Goal: Transaction & Acquisition: Purchase product/service

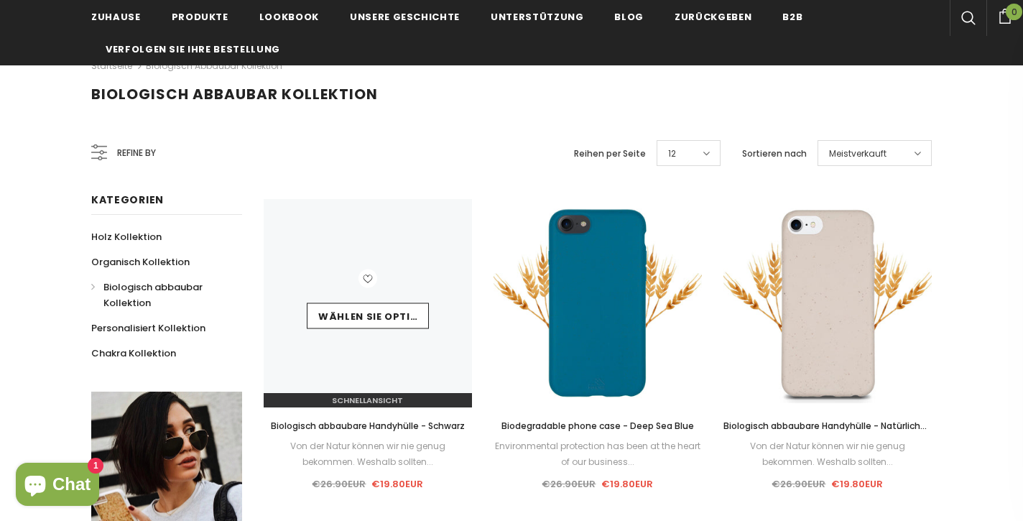
scroll to position [144, 0]
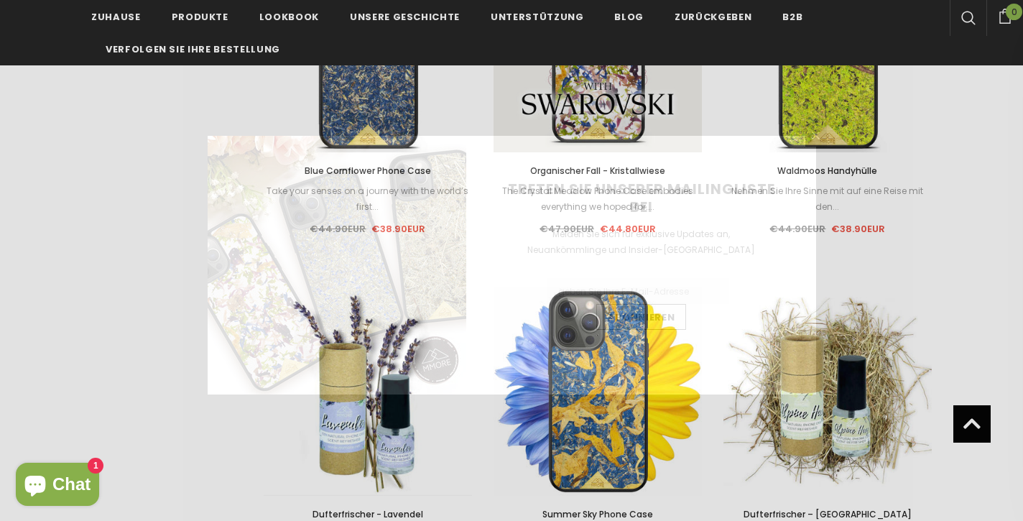
scroll to position [1064, 0]
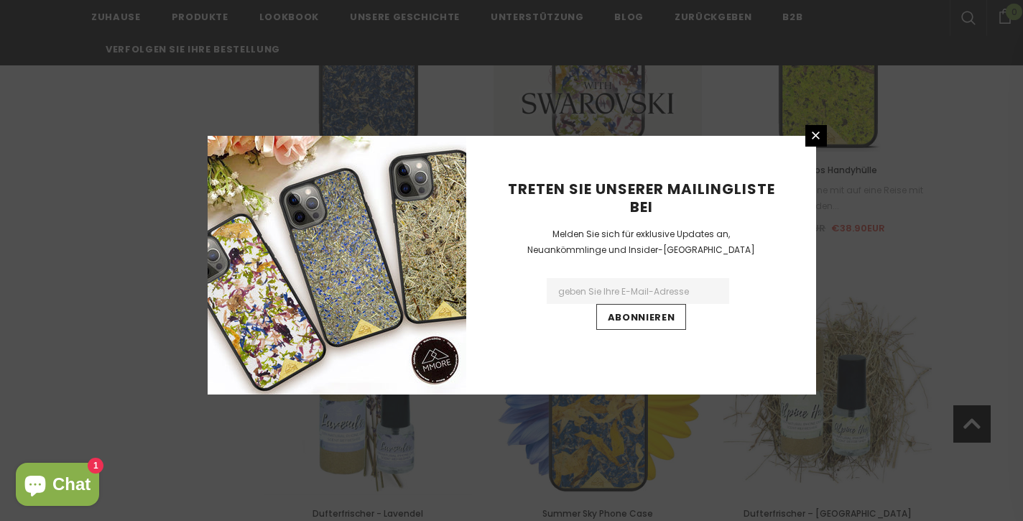
click at [815, 147] on div "Treten Sie unserer Mailingliste bei Melden Sie sich für exklusive Updates an, N…" at bounding box center [641, 265] width 350 height 259
click at [813, 134] on icon at bounding box center [816, 136] width 8 height 8
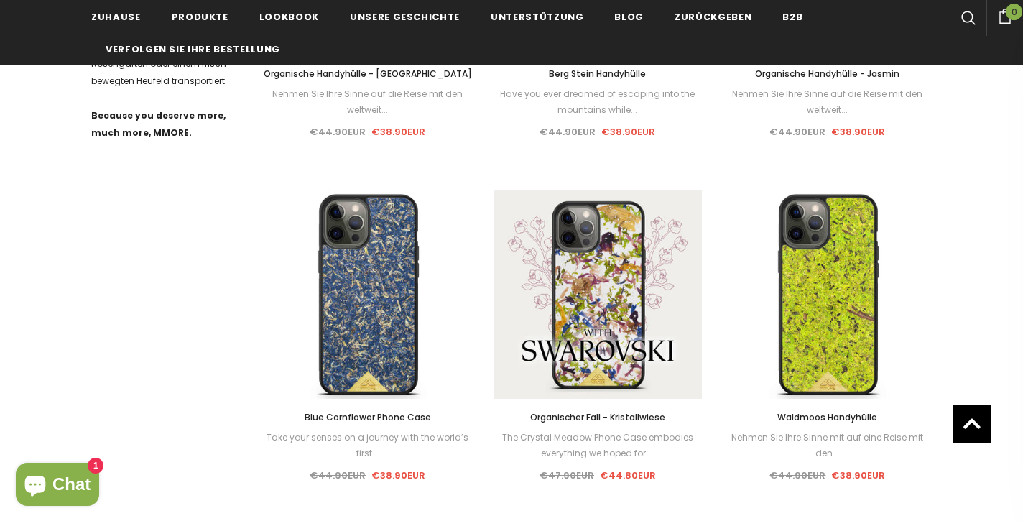
scroll to position [760, 0]
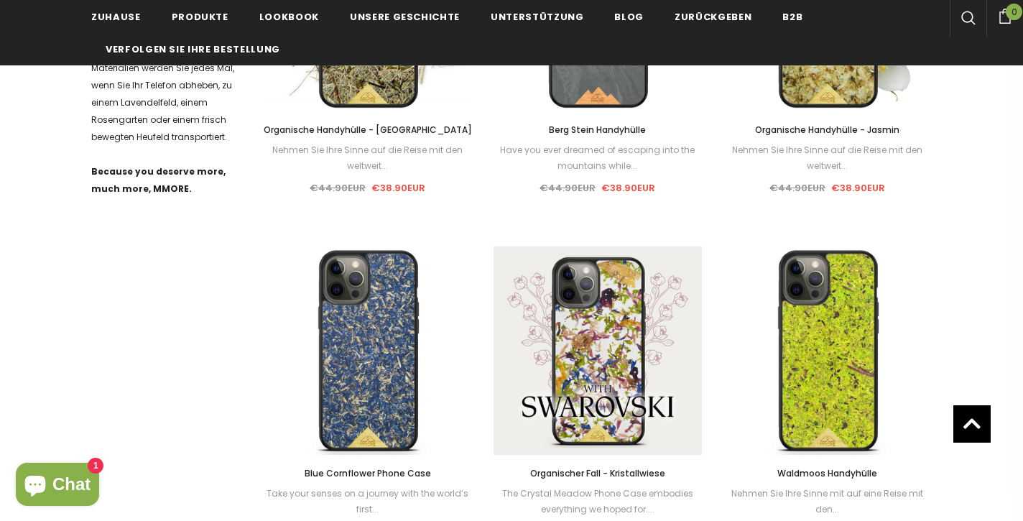
click at [362, 366] on div "Verkauf Wählen Sie Optionen Schnellansicht Dufterfrischer - Kaffee Erfrischen S…" at bounding box center [368, 224] width 230 height 1331
click at [384, 469] on span "Blue Cornflower Phone Case" at bounding box center [368, 473] width 126 height 12
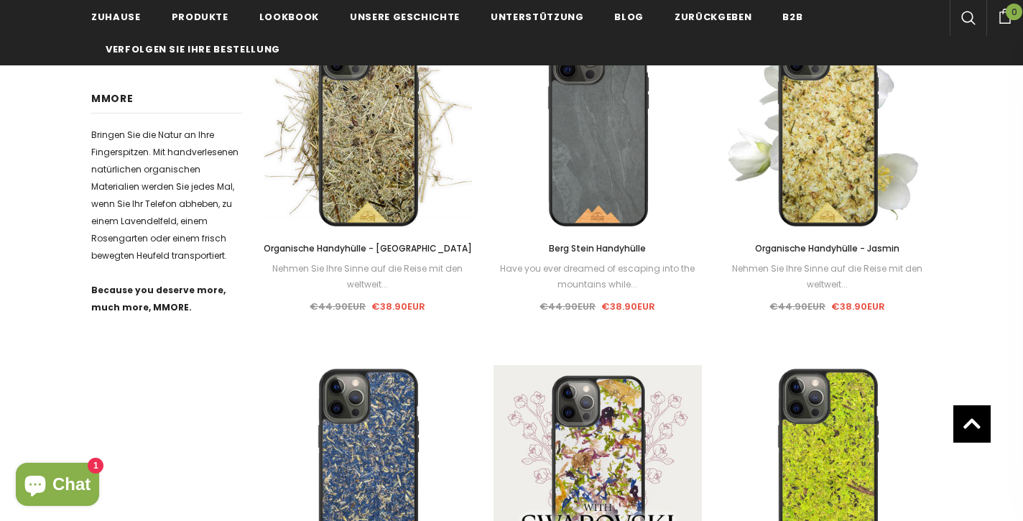
scroll to position [238, 0]
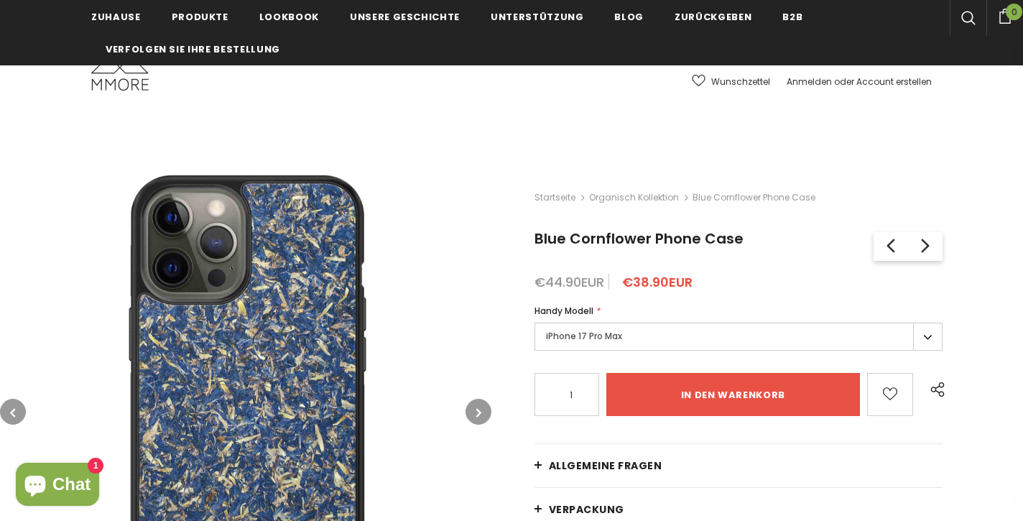
scroll to position [148, 0]
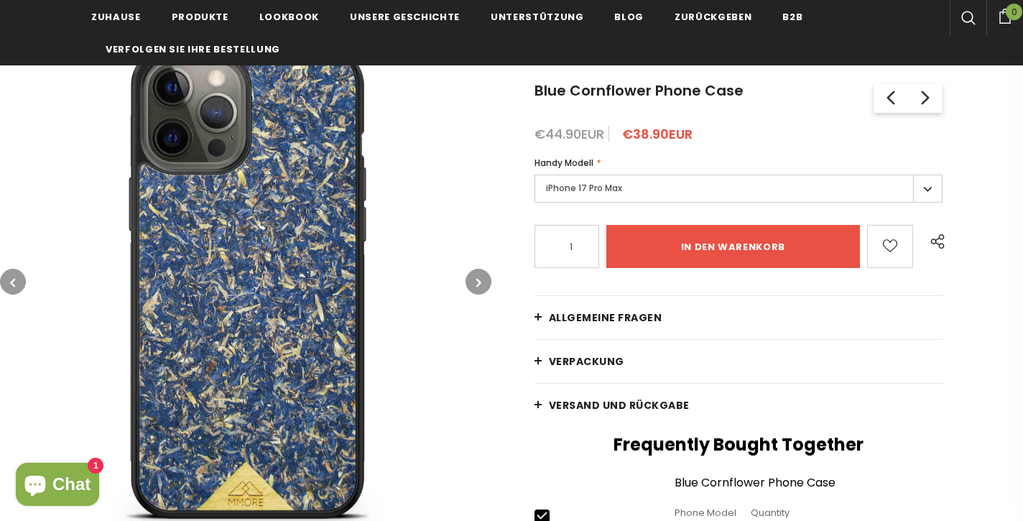
click at [481, 269] on button "button" at bounding box center [479, 282] width 26 height 26
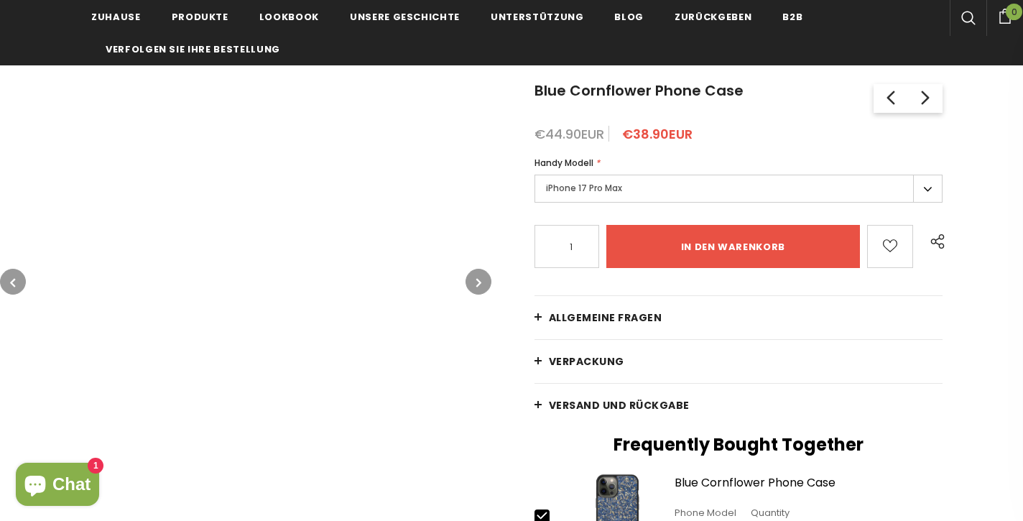
click at [477, 282] on icon "button" at bounding box center [478, 282] width 5 height 14
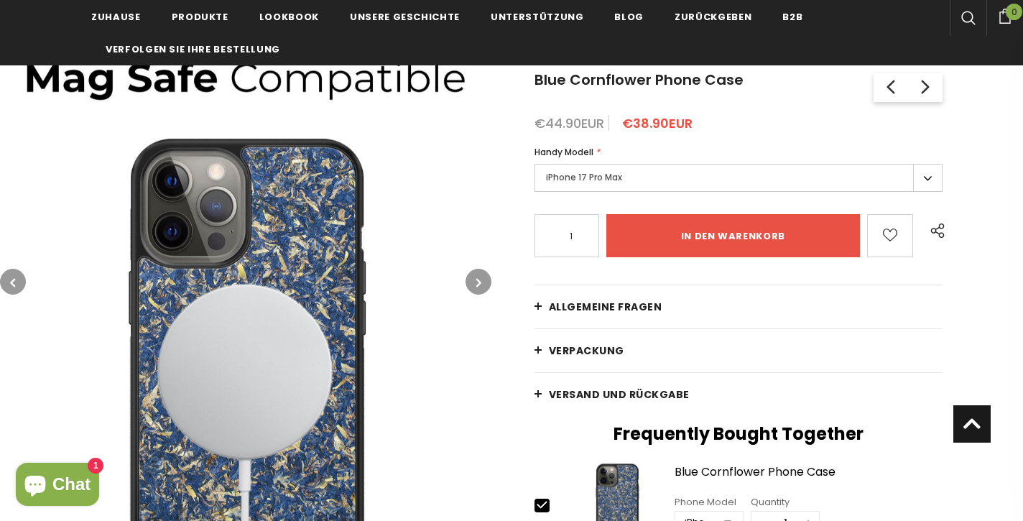
scroll to position [152, 0]
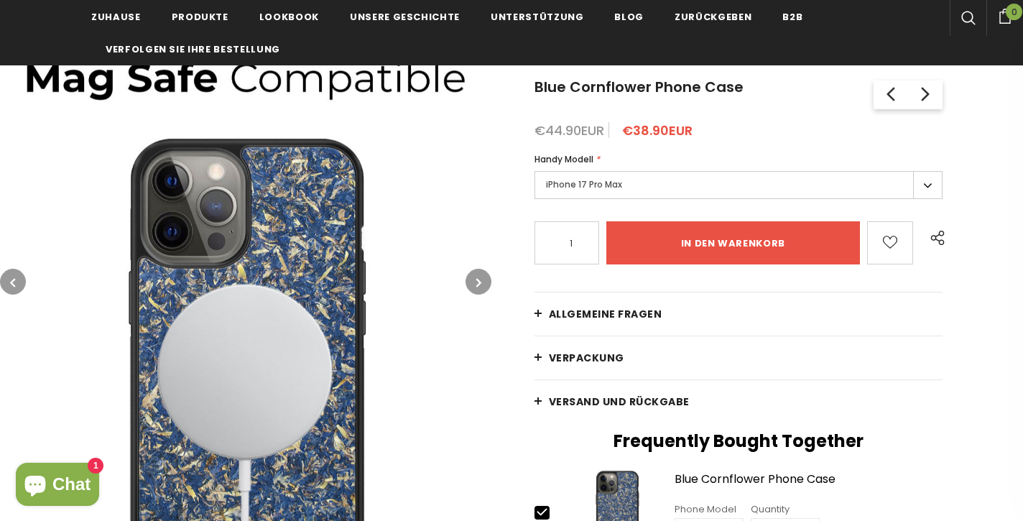
click at [478, 286] on icon "button" at bounding box center [478, 282] width 5 height 14
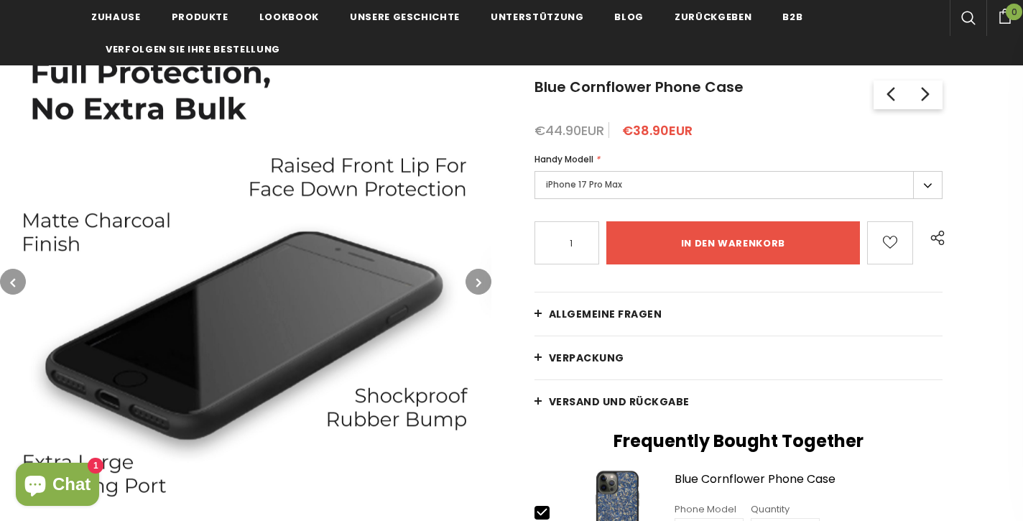
click at [478, 286] on icon "button" at bounding box center [478, 282] width 5 height 14
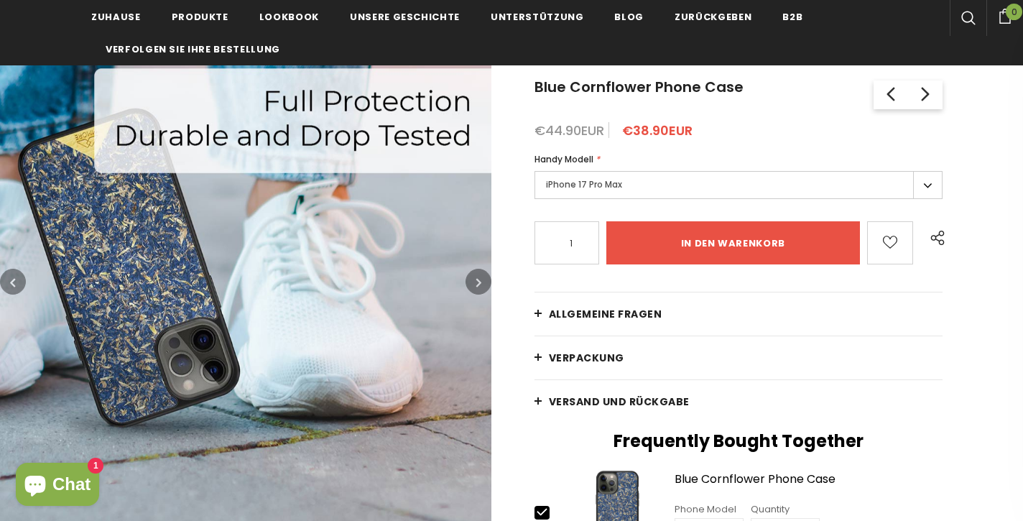
click at [478, 286] on icon "button" at bounding box center [478, 282] width 5 height 14
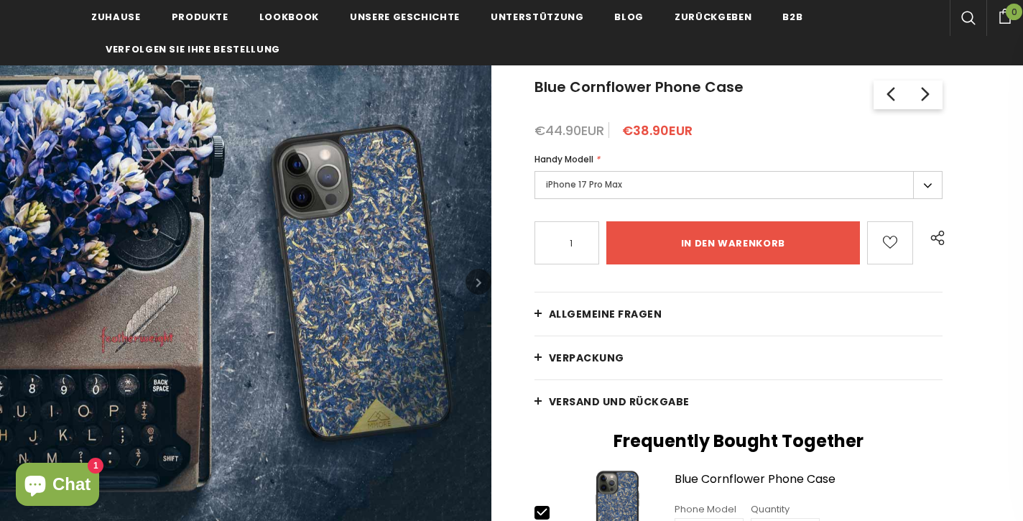
click at [478, 286] on icon "button" at bounding box center [478, 282] width 5 height 14
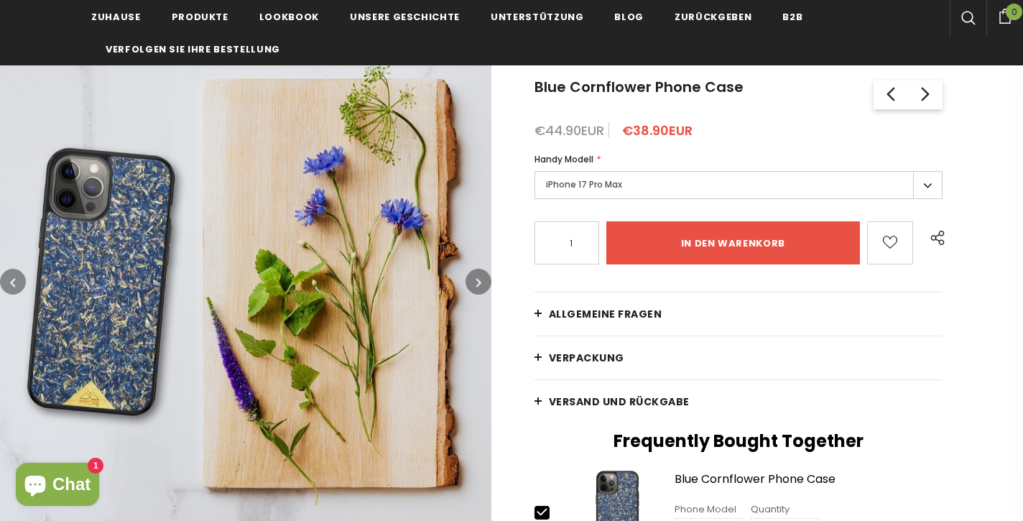
click at [478, 286] on icon "button" at bounding box center [478, 282] width 5 height 14
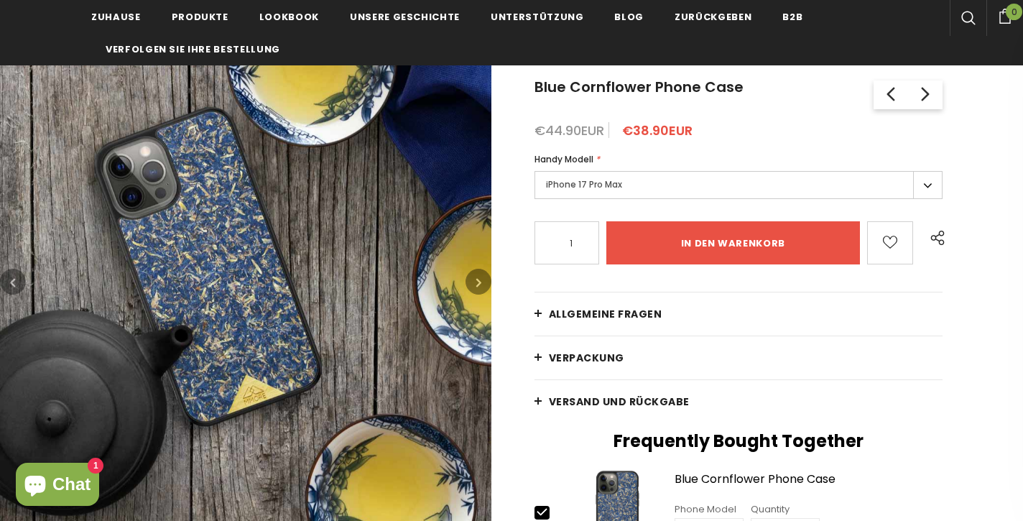
click at [478, 286] on icon "button" at bounding box center [478, 282] width 5 height 14
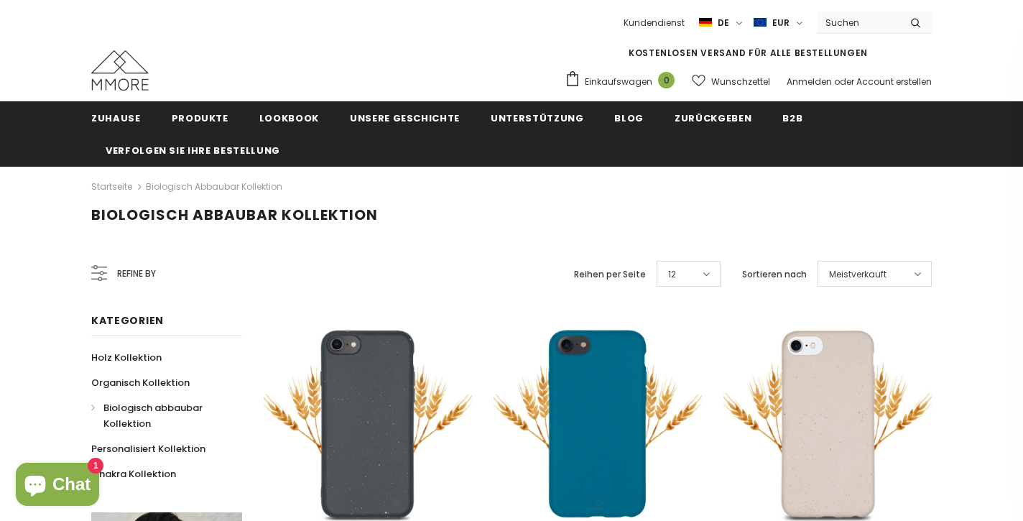
click at [867, 20] on input "Search Site" at bounding box center [858, 22] width 83 height 21
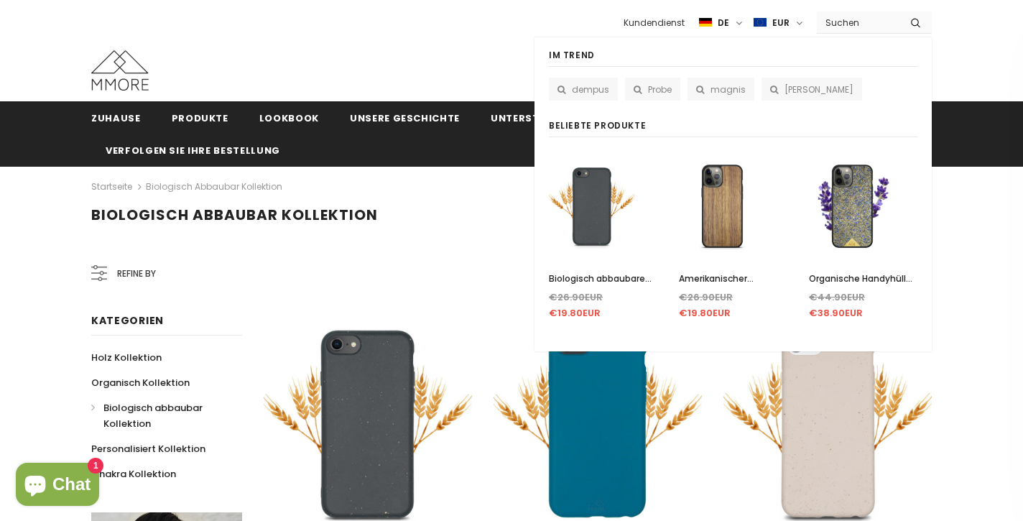
type input "p"
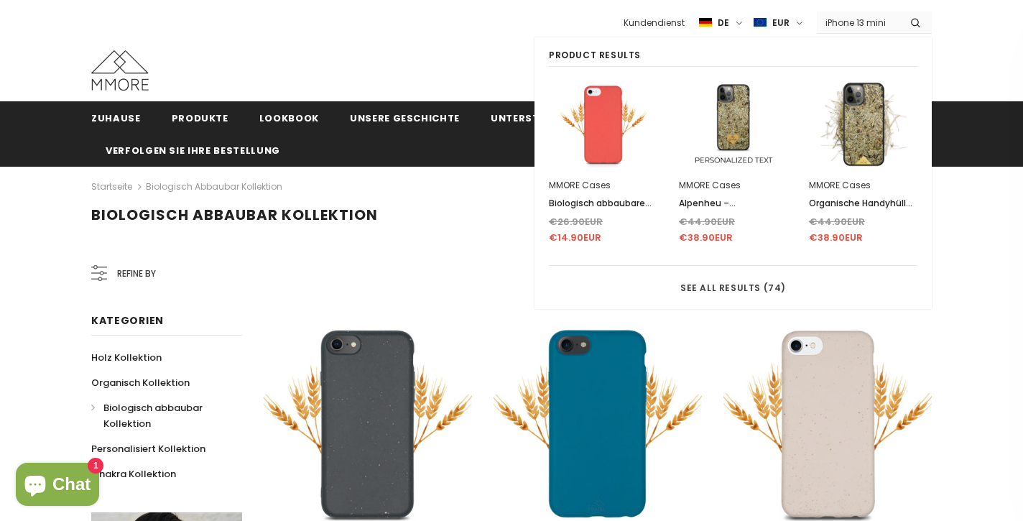
type input "iPhone 13 mini"
click at [916, 22] on button "submit" at bounding box center [916, 22] width 32 height 22
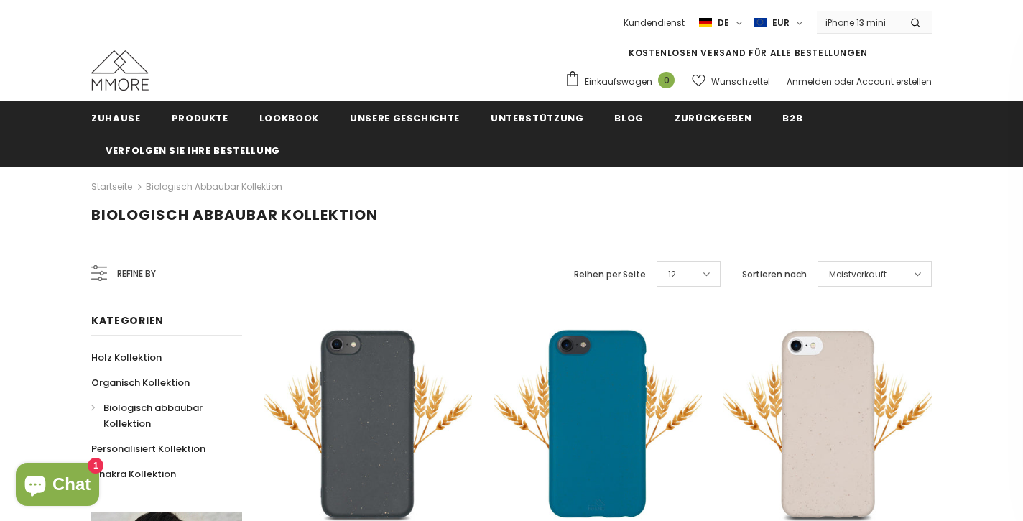
click at [914, 27] on icon "submit" at bounding box center [915, 23] width 9 height 10
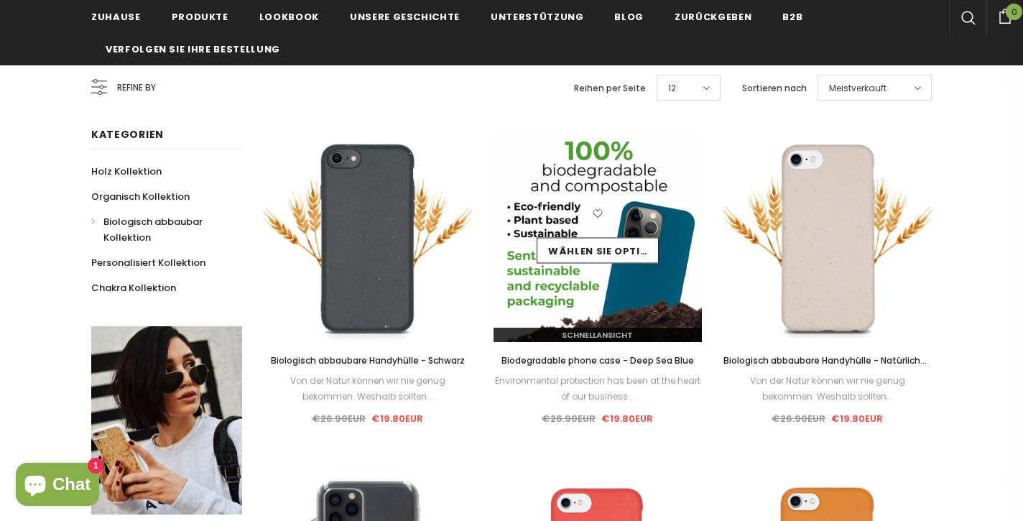
scroll to position [190, 0]
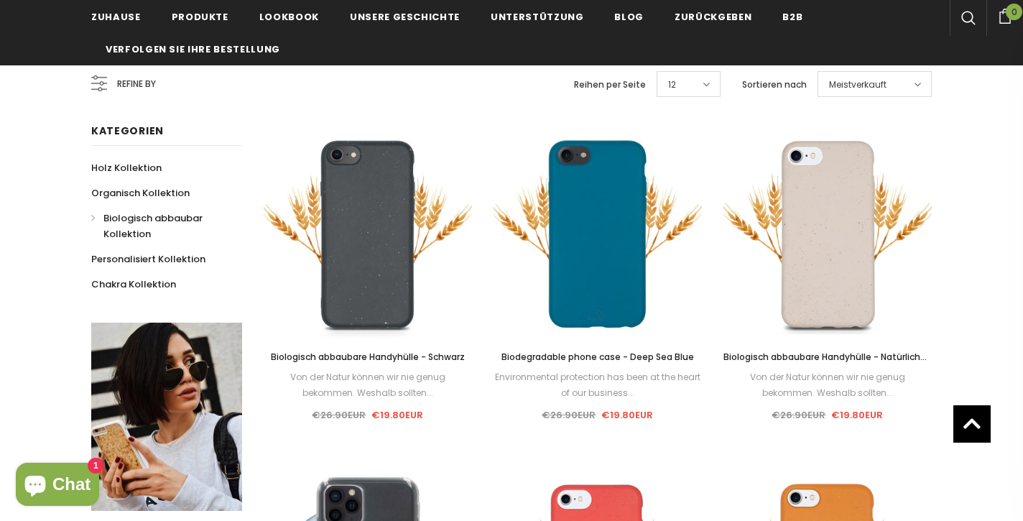
click at [357, 354] on span "Biologisch abbaubare Handyhülle - Schwarz" at bounding box center [368, 357] width 194 height 12
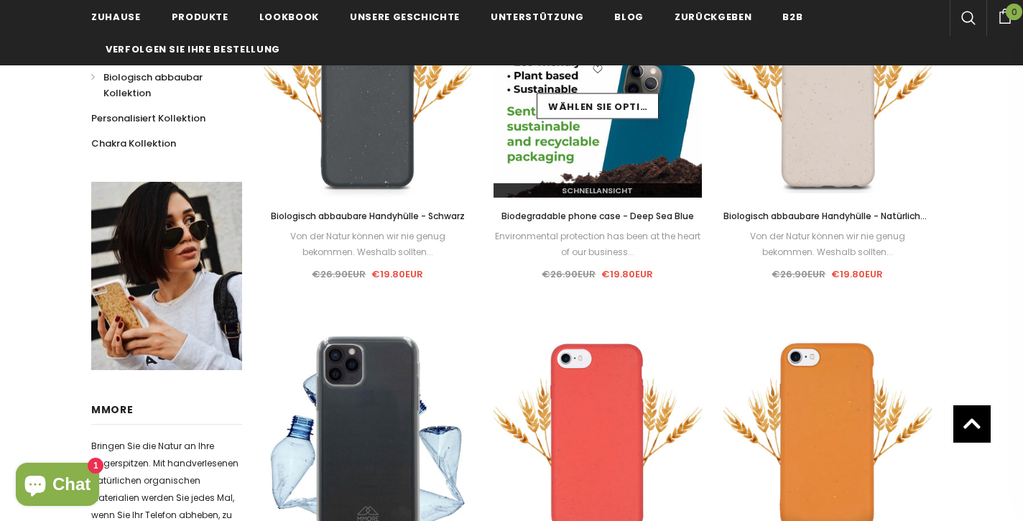
scroll to position [332, 0]
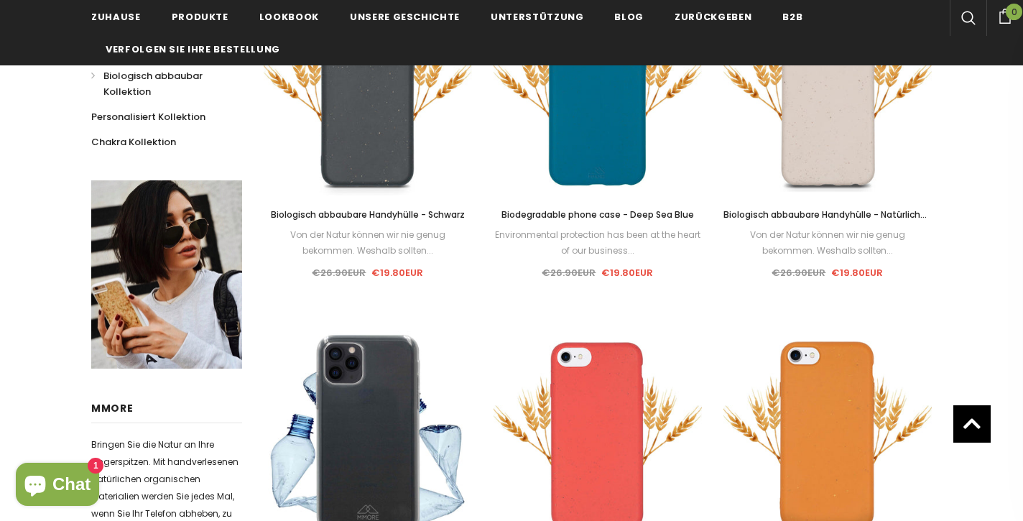
click at [862, 214] on span "Biologisch abbaubare Handyhülle - Natürliches Weiß" at bounding box center [828, 222] width 208 height 28
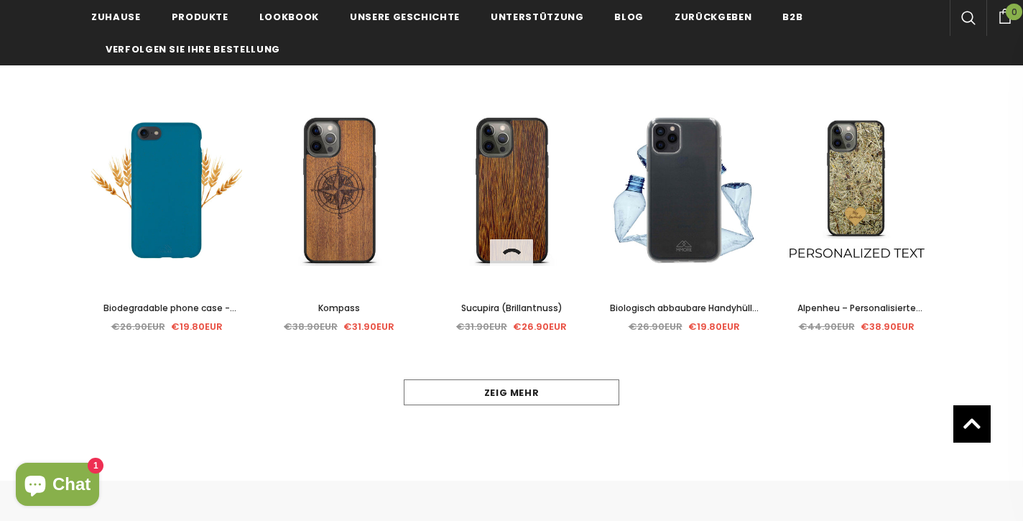
scroll to position [690, 0]
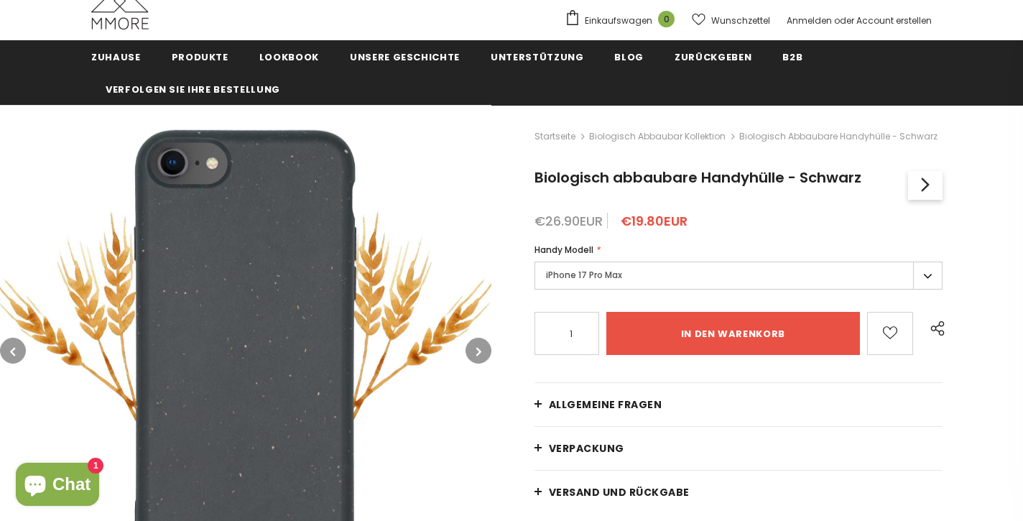
scroll to position [57, 0]
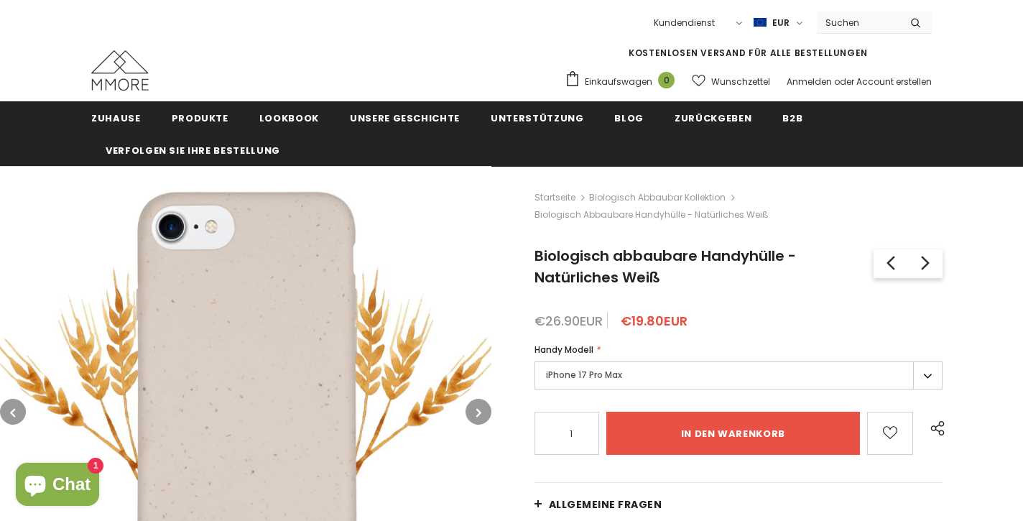
click at [683, 385] on label "iPhone 17 Pro Max" at bounding box center [739, 375] width 408 height 28
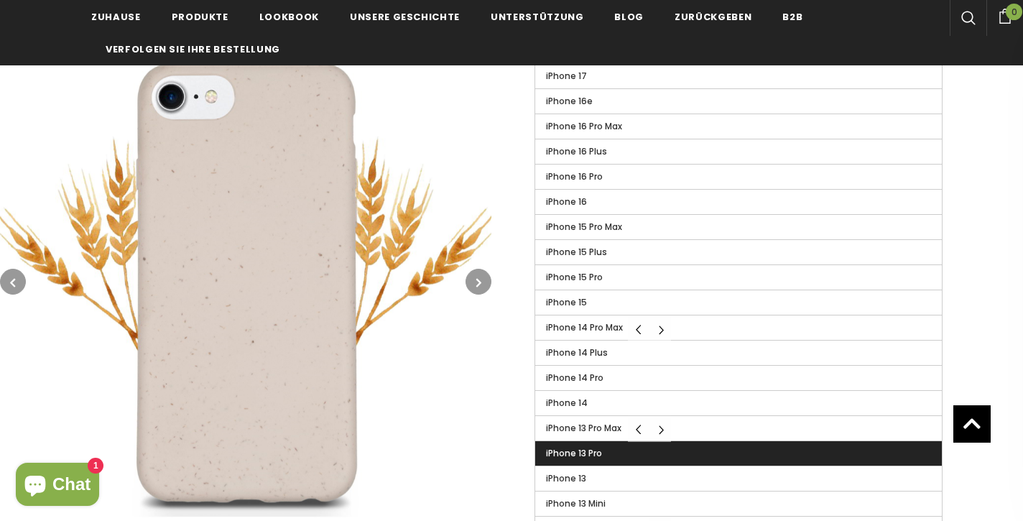
scroll to position [433, 0]
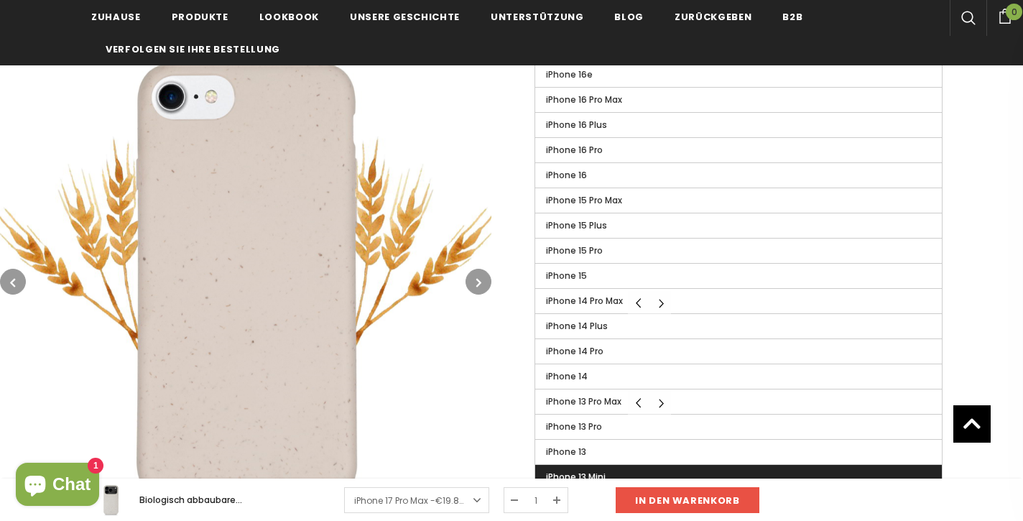
click at [614, 465] on label "iPhone 13 Mini" at bounding box center [738, 477] width 407 height 24
click at [0, 0] on input "iPhone 13 Mini" at bounding box center [0, 0] width 0 height 0
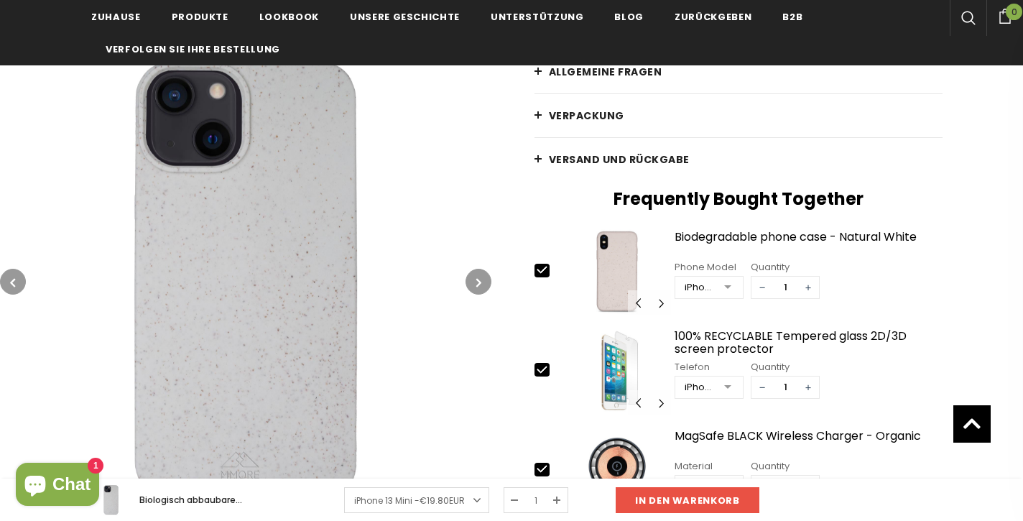
click at [469, 277] on button "button" at bounding box center [479, 282] width 26 height 26
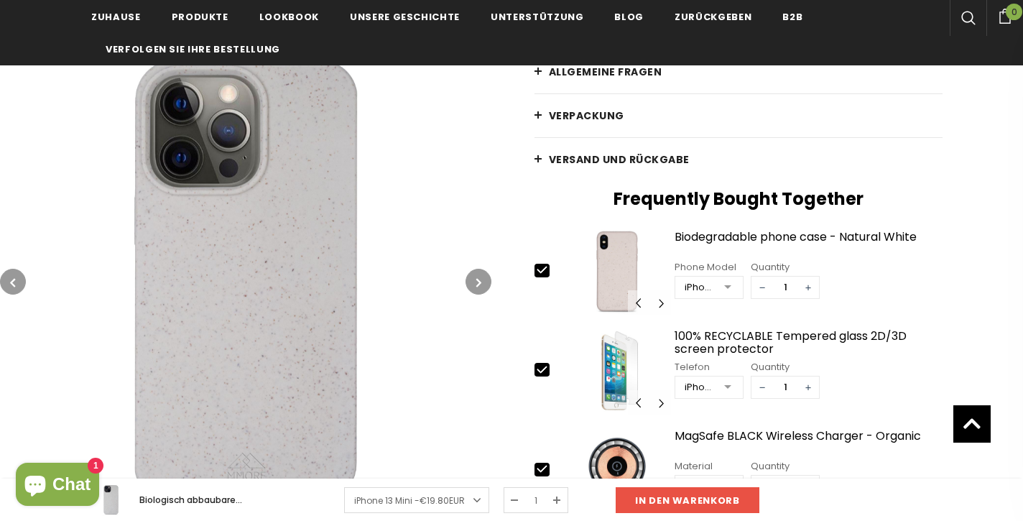
click at [469, 277] on button "button" at bounding box center [479, 282] width 26 height 26
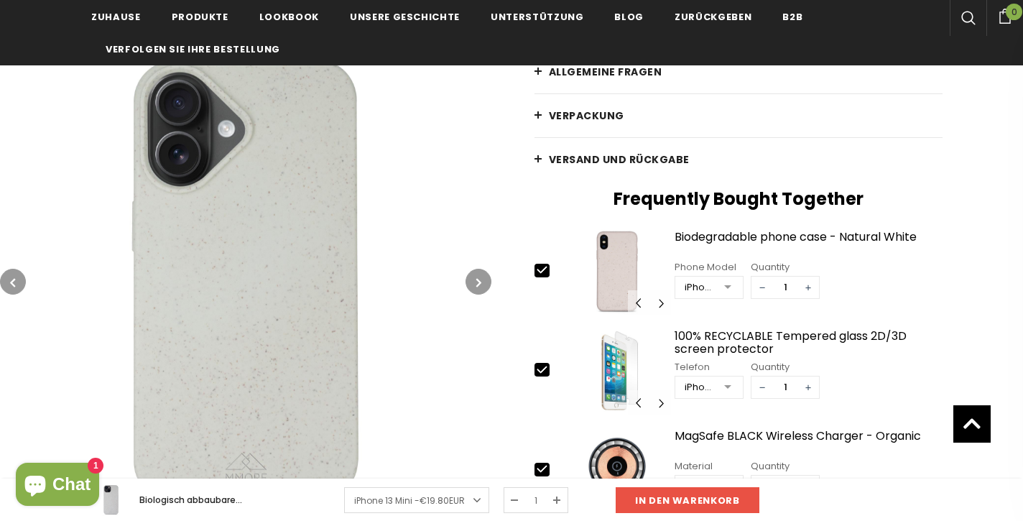
click at [469, 277] on button "button" at bounding box center [479, 282] width 26 height 26
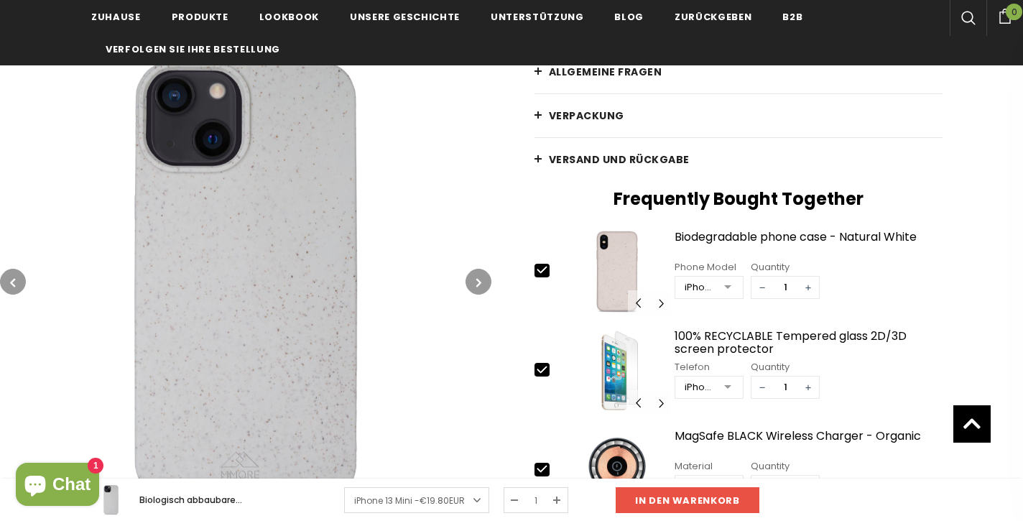
click at [469, 277] on button "button" at bounding box center [479, 282] width 26 height 26
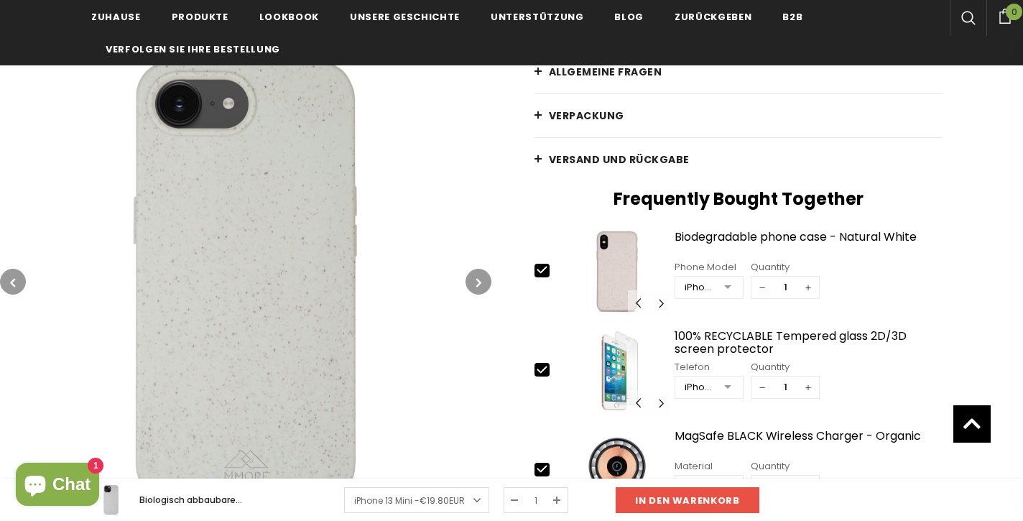
click at [469, 277] on button "button" at bounding box center [479, 282] width 26 height 26
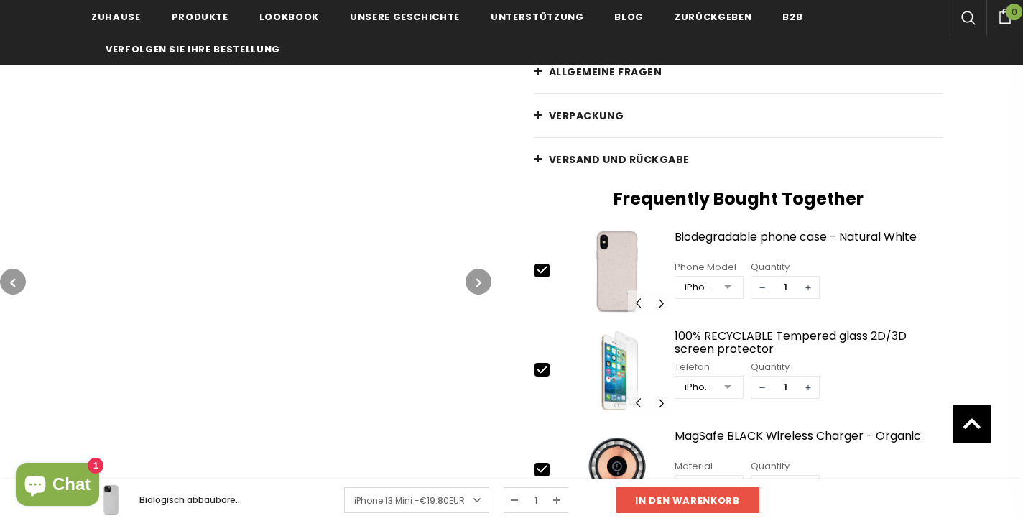
click at [469, 277] on button "button" at bounding box center [479, 282] width 26 height 26
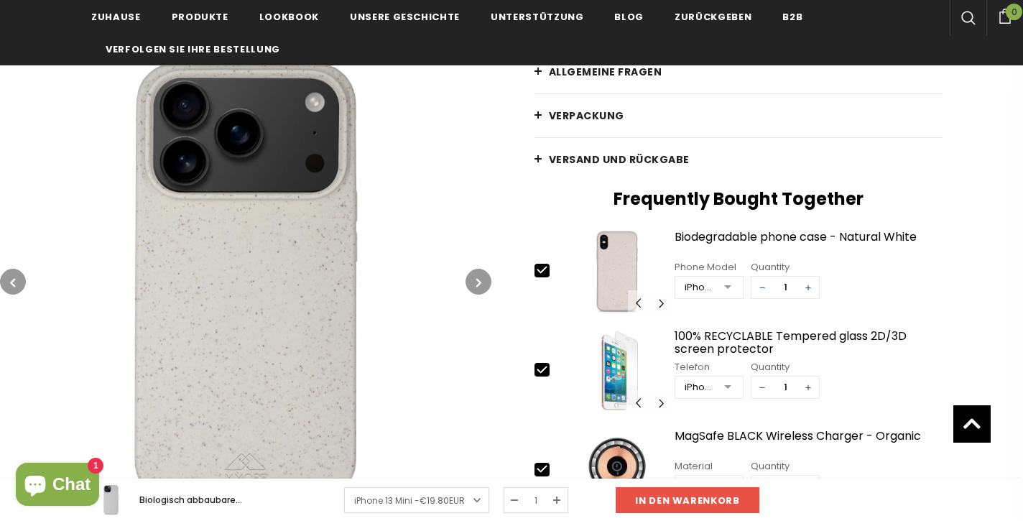
click at [469, 277] on button "button" at bounding box center [479, 282] width 26 height 26
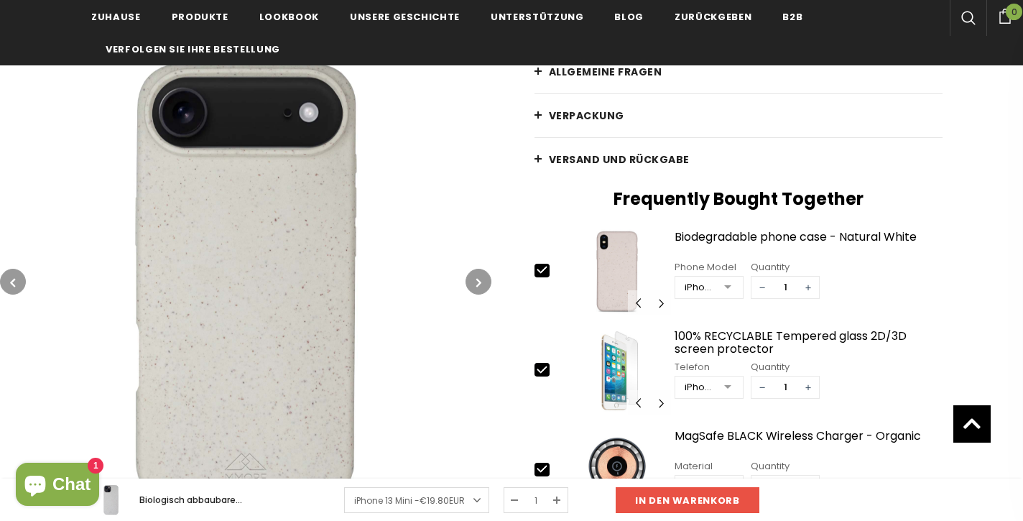
click at [232, 336] on img at bounding box center [246, 282] width 492 height 492
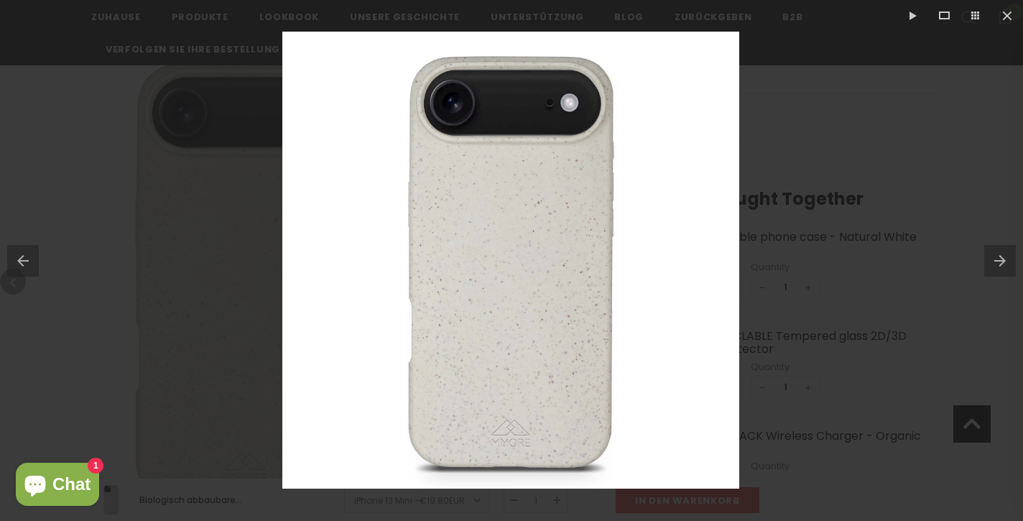
click at [544, 309] on img at bounding box center [510, 260] width 457 height 457
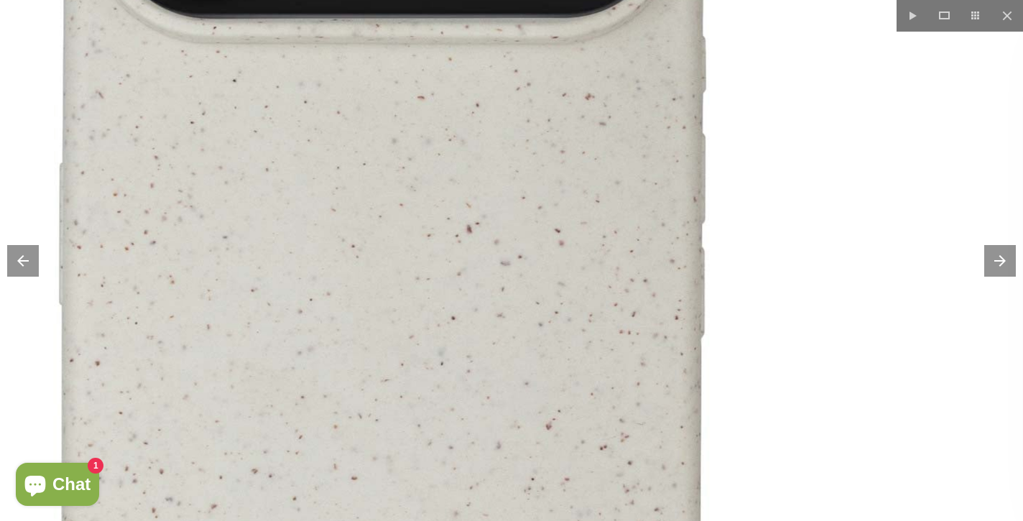
drag, startPoint x: 544, startPoint y: 309, endPoint x: 484, endPoint y: 564, distance: 262.2
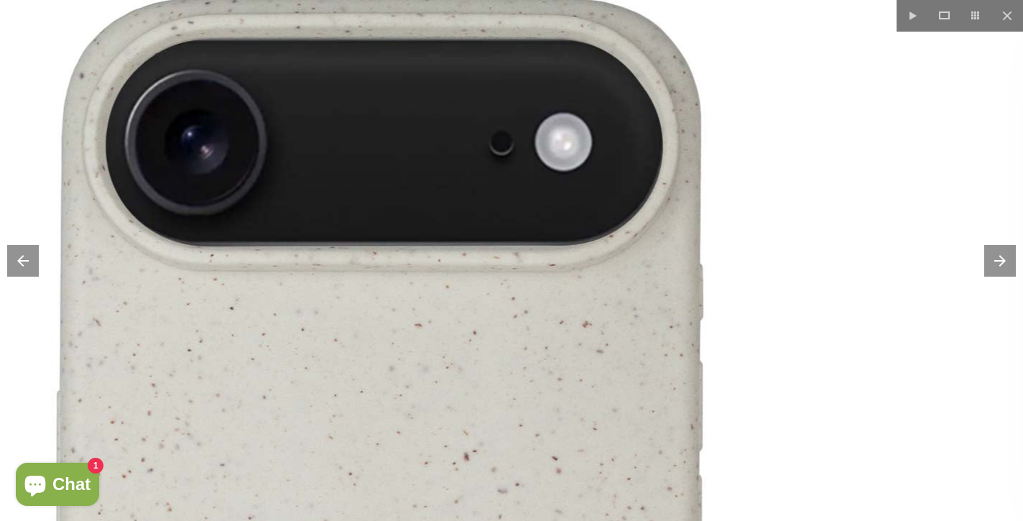
drag, startPoint x: 535, startPoint y: 358, endPoint x: 539, endPoint y: 565, distance: 207.0
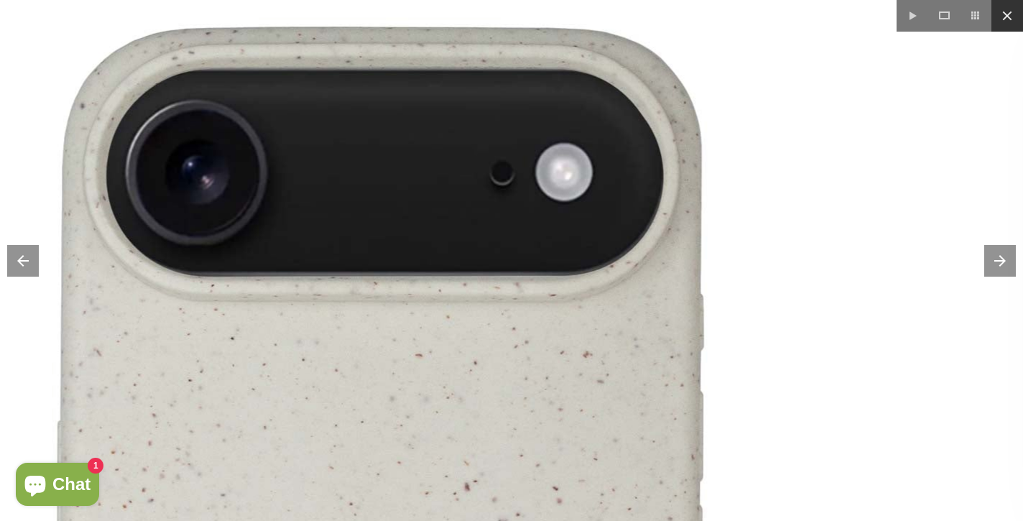
click at [1013, 15] on button at bounding box center [1008, 16] width 32 height 32
